Goal: Book appointment/travel/reservation

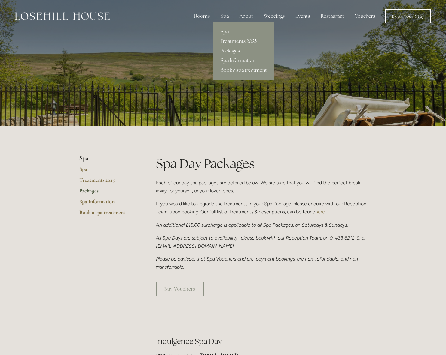
click at [243, 41] on link "Treatments 2025" at bounding box center [243, 42] width 61 height 10
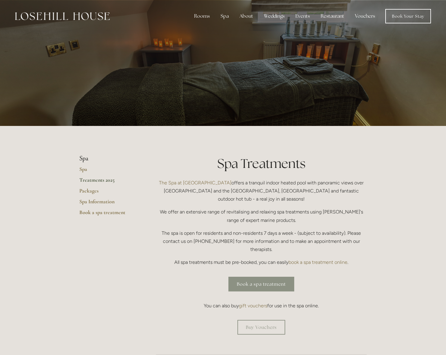
click at [274, 277] on link "Book a spa treatment" at bounding box center [261, 284] width 66 height 15
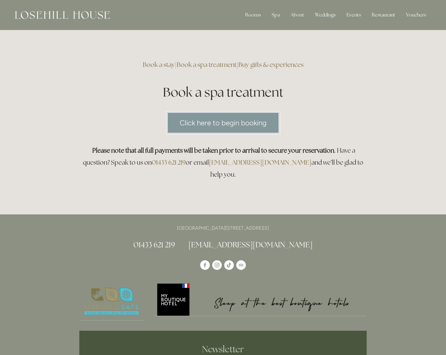
click at [203, 122] on link "Click here to begin booking" at bounding box center [223, 122] width 114 height 23
click at [206, 65] on link "Book a spa treatment" at bounding box center [207, 65] width 60 height 8
